Goal: Task Accomplishment & Management: Complete application form

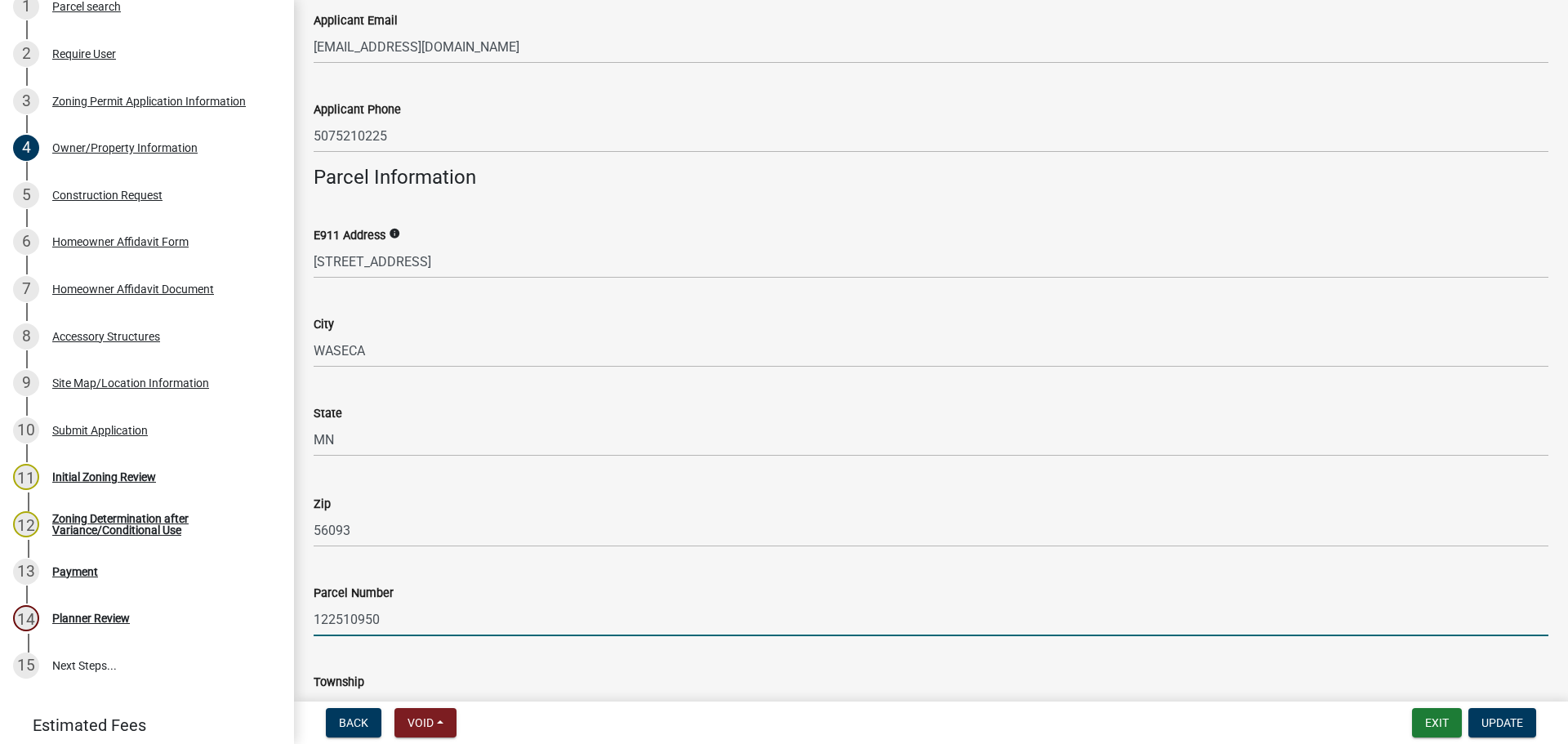
scroll to position [654, 0]
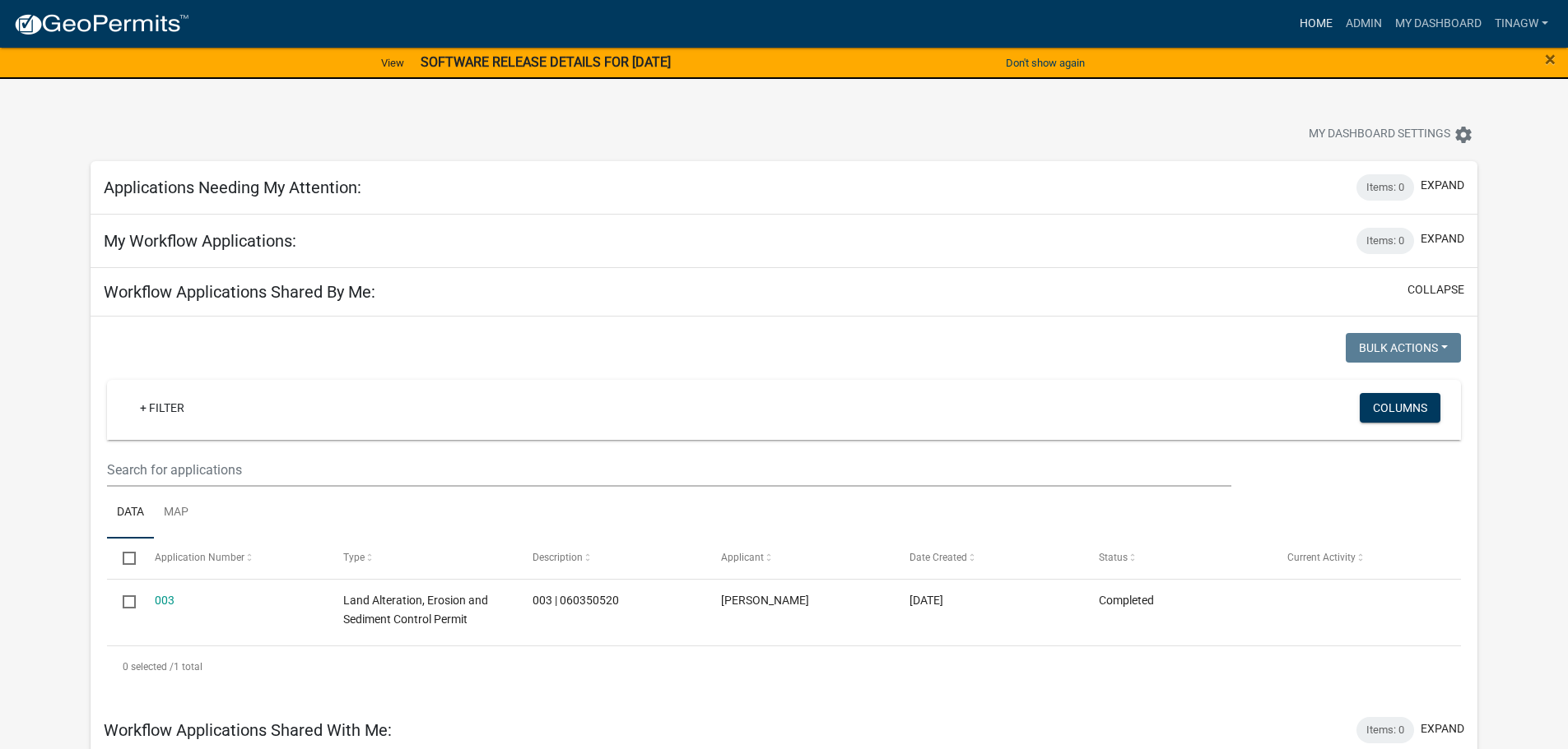
click at [1312, 23] on link "Home" at bounding box center [1316, 23] width 46 height 31
